Goal: Task Accomplishment & Management: Manage account settings

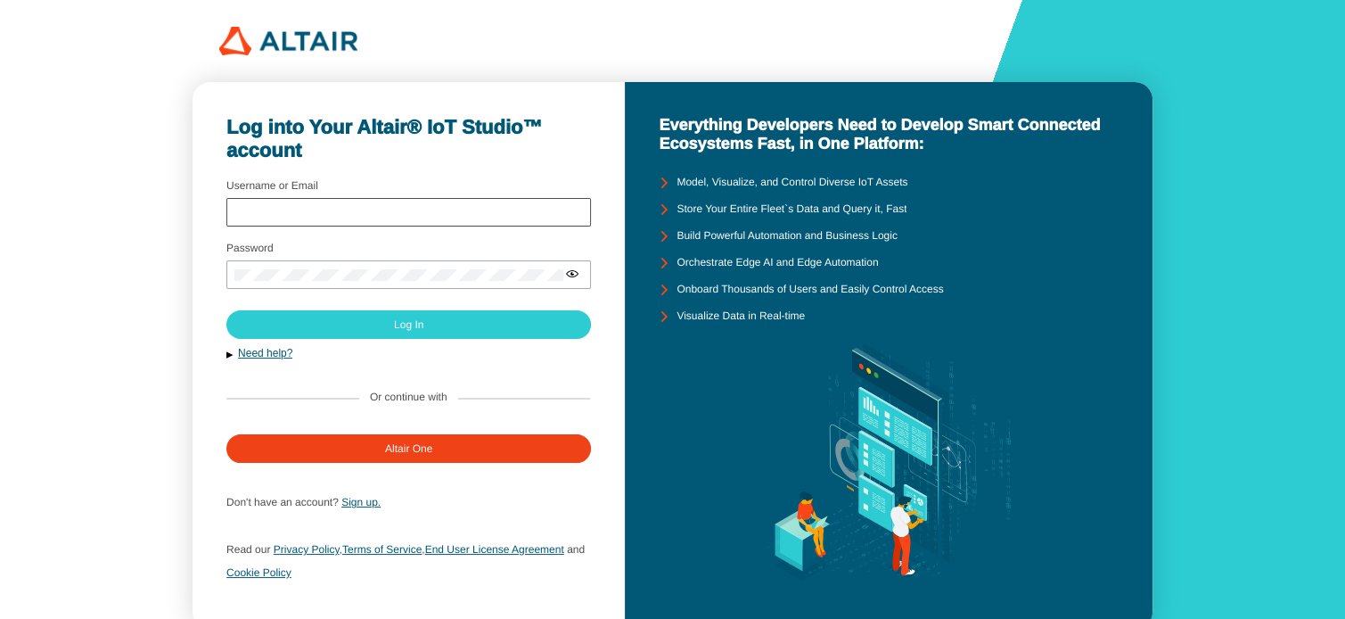
click at [259, 202] on div at bounding box center [408, 212] width 365 height 29
click at [257, 202] on div at bounding box center [408, 212] width 365 height 29
click at [257, 210] on input "Username or Email" at bounding box center [408, 212] width 349 height 12
type input "aruggieri"
